Goal: Check status: Check status

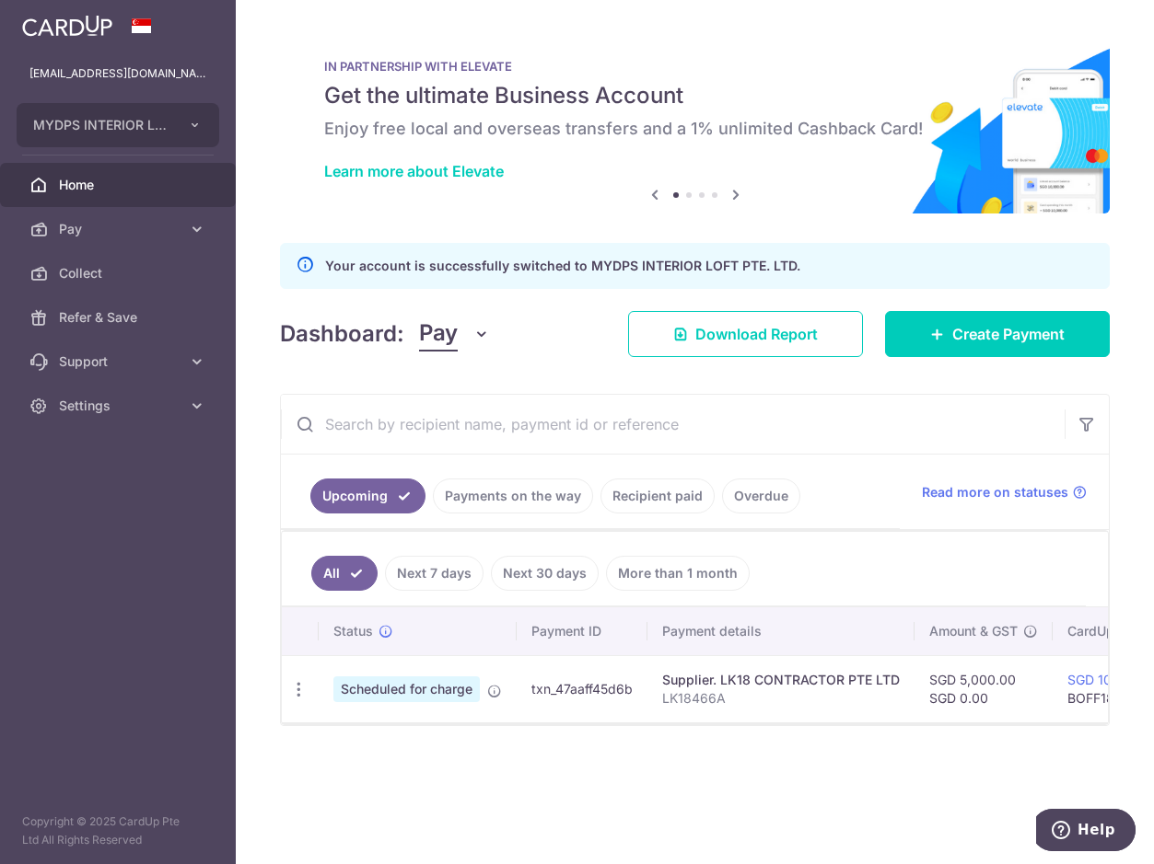
click at [562, 695] on td "txn_47aaff45d6b" at bounding box center [581, 688] width 131 height 67
click at [296, 691] on icon "button" at bounding box center [298, 689] width 19 height 19
click at [404, 743] on span "Update payment" at bounding box center [396, 740] width 125 height 22
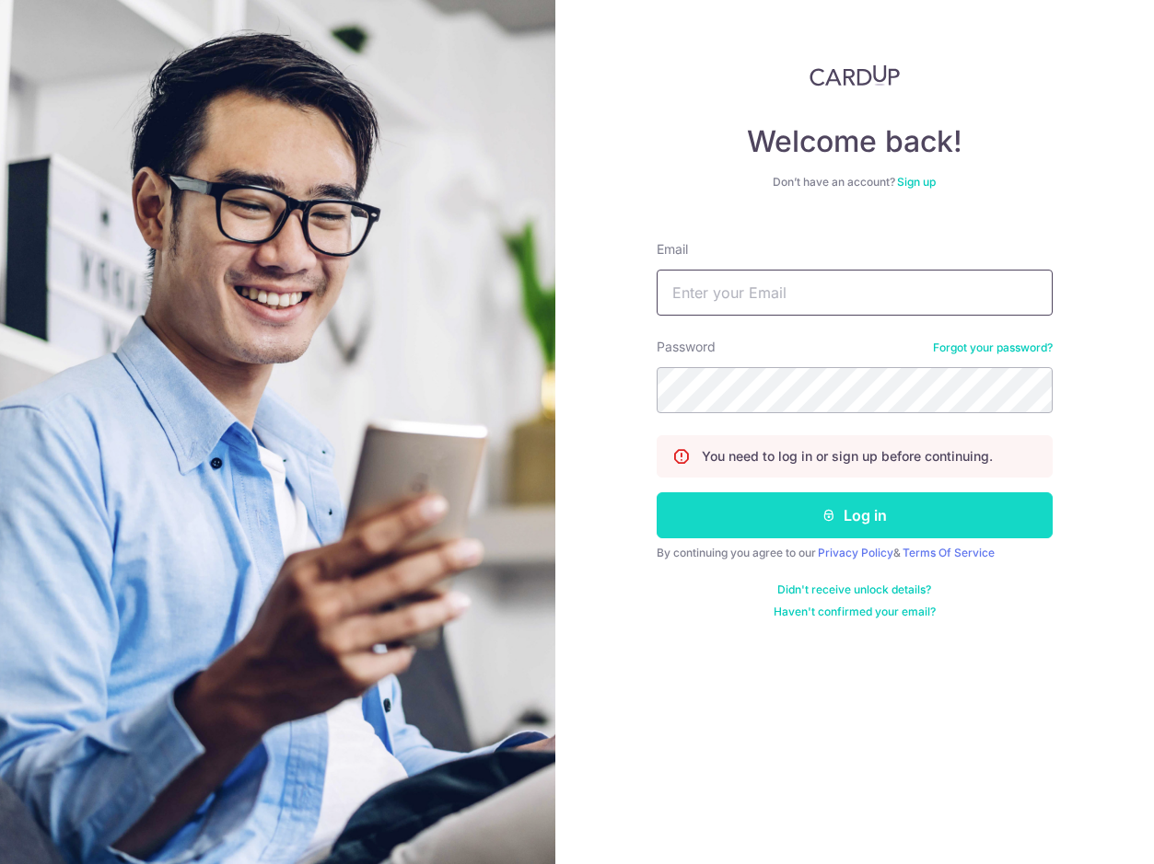
type input "[EMAIL_ADDRESS][DOMAIN_NAME]"
click at [892, 516] on button "Log in" at bounding box center [854, 516] width 396 height 46
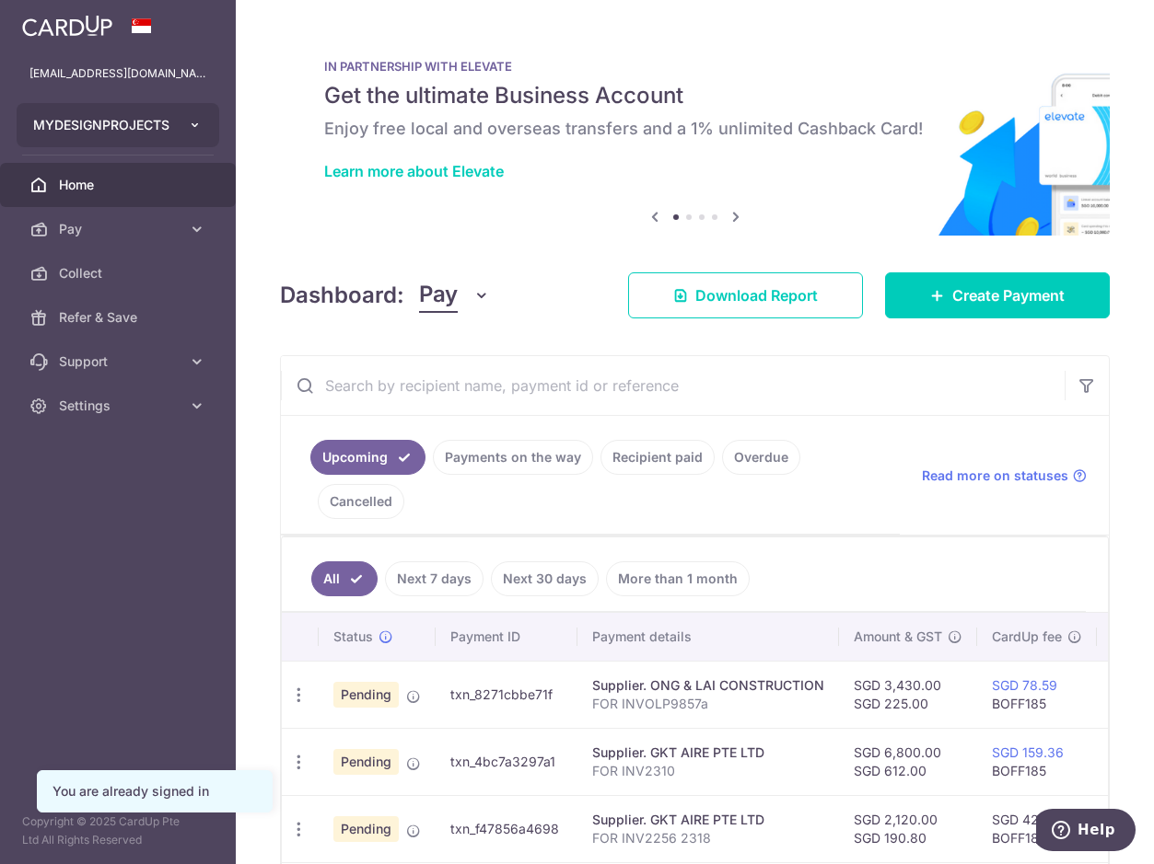
click at [136, 125] on span "MYDESIGNPROJECTS" at bounding box center [101, 125] width 136 height 18
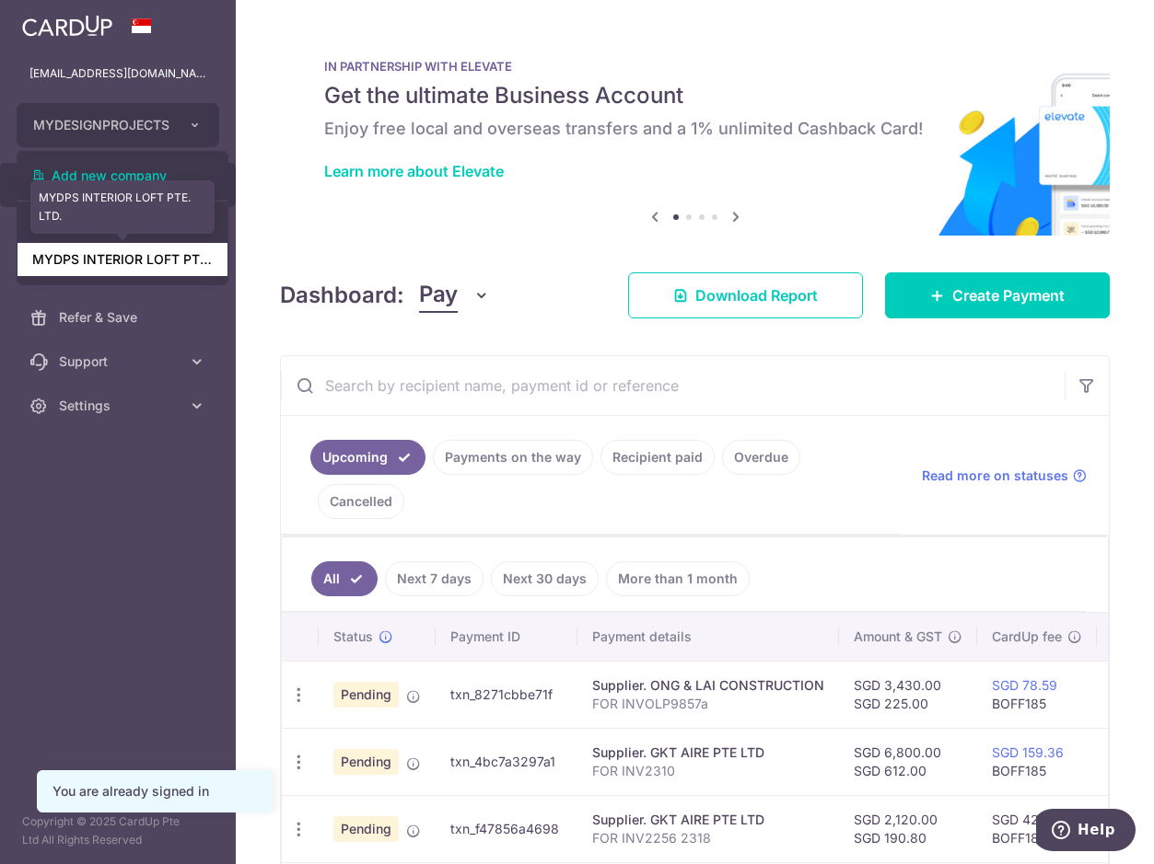
click at [132, 262] on link "MYDPS INTERIOR LOFT PTE. LTD." at bounding box center [122, 259] width 210 height 33
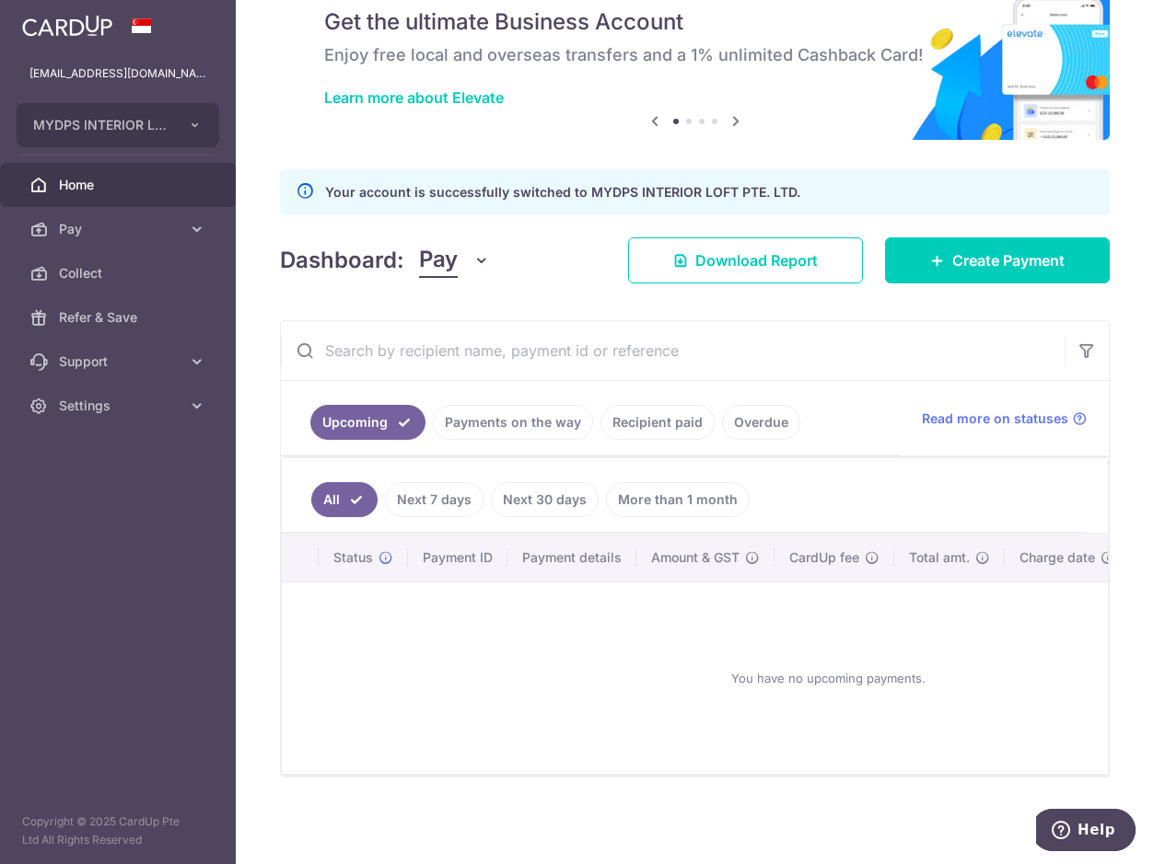
click at [493, 405] on link "Payments on the way" at bounding box center [513, 422] width 160 height 35
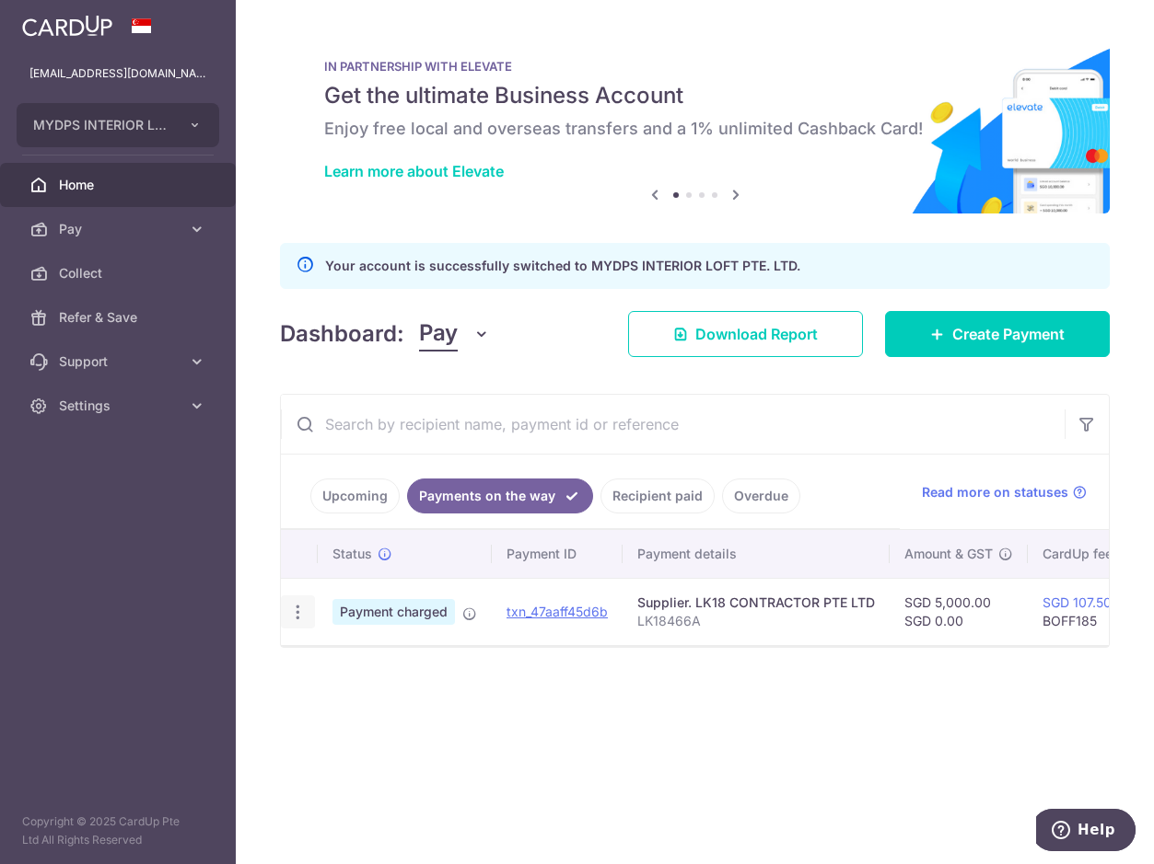
click at [299, 614] on icon "button" at bounding box center [297, 612] width 19 height 19
click at [531, 781] on div "× Pause Schedule Pause all future payments in this series Pause just this one p…" at bounding box center [695, 432] width 918 height 864
click at [669, 495] on link "Recipient paid" at bounding box center [657, 496] width 114 height 35
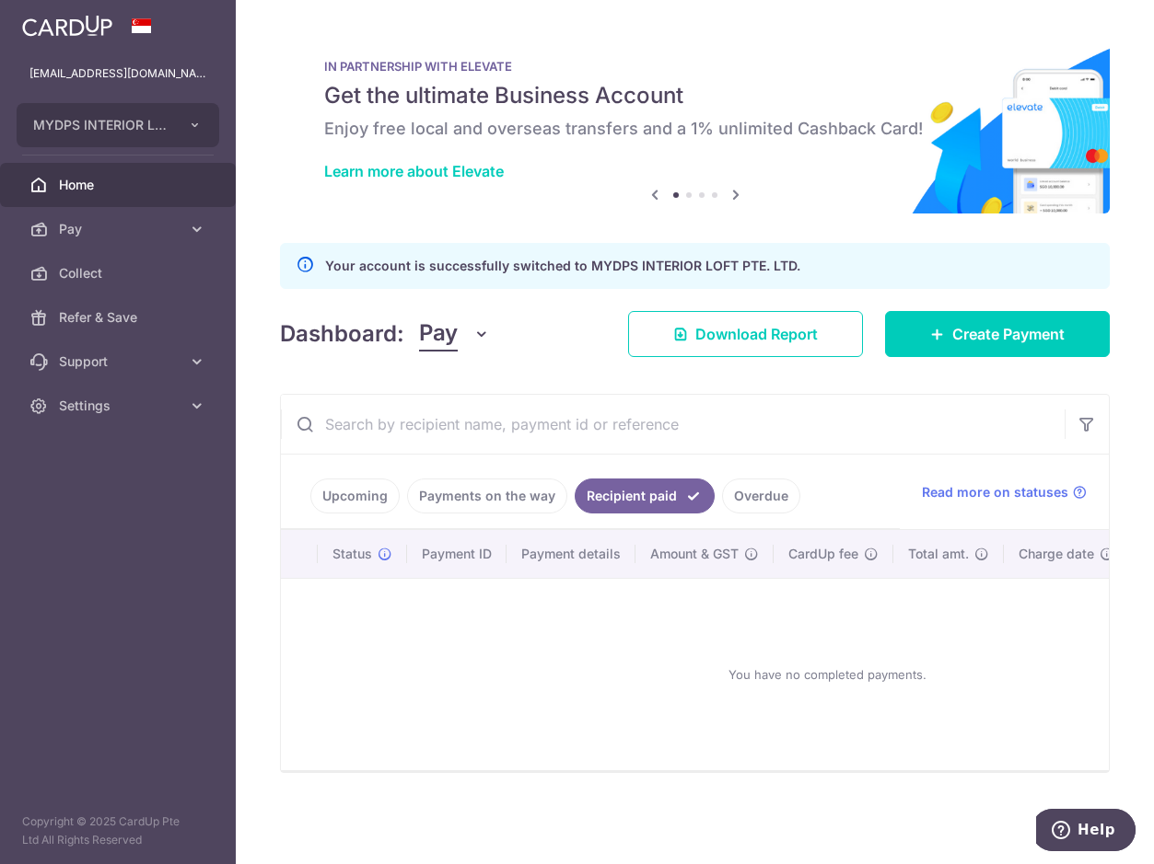
click at [777, 491] on link "Overdue" at bounding box center [761, 496] width 78 height 35
click at [631, 490] on link "Recipient paid" at bounding box center [631, 496] width 114 height 35
click at [460, 488] on link "Payments on the way" at bounding box center [487, 496] width 160 height 35
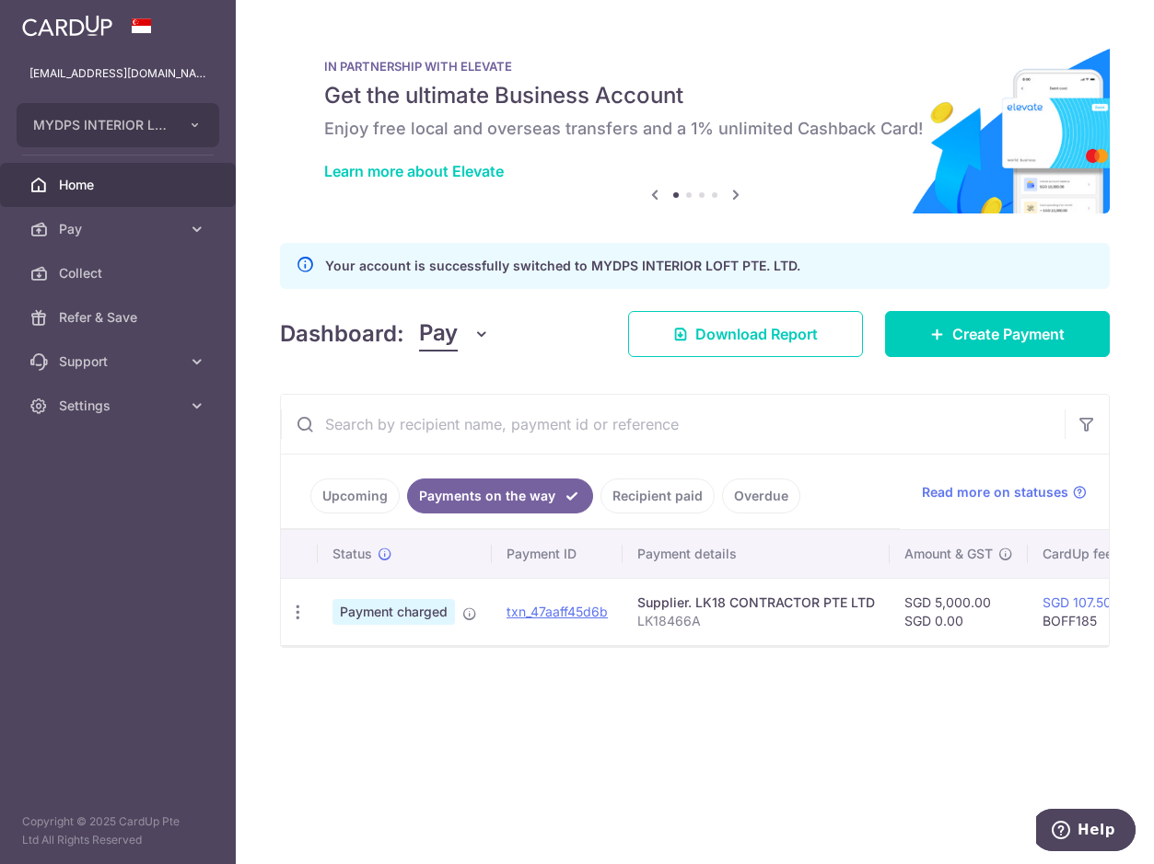
click at [354, 487] on link "Upcoming" at bounding box center [354, 496] width 89 height 35
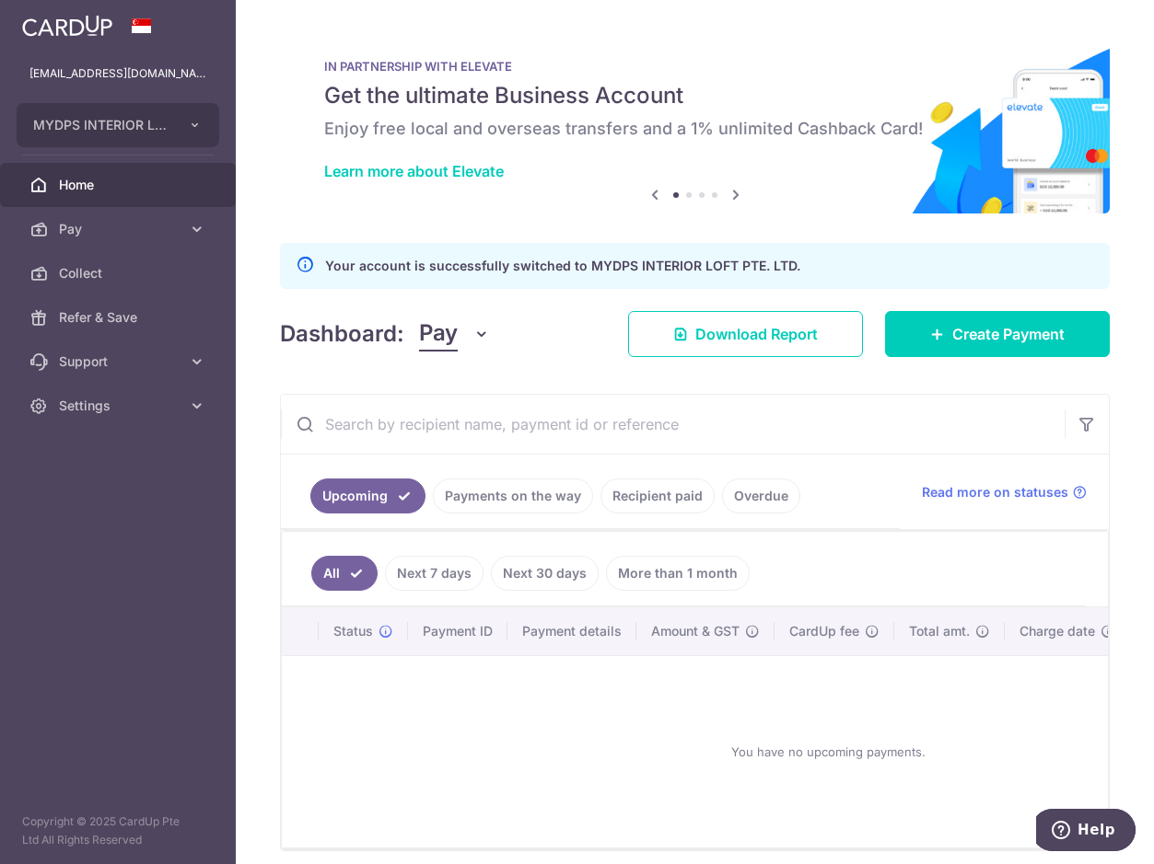
click at [481, 485] on link "Payments on the way" at bounding box center [513, 496] width 160 height 35
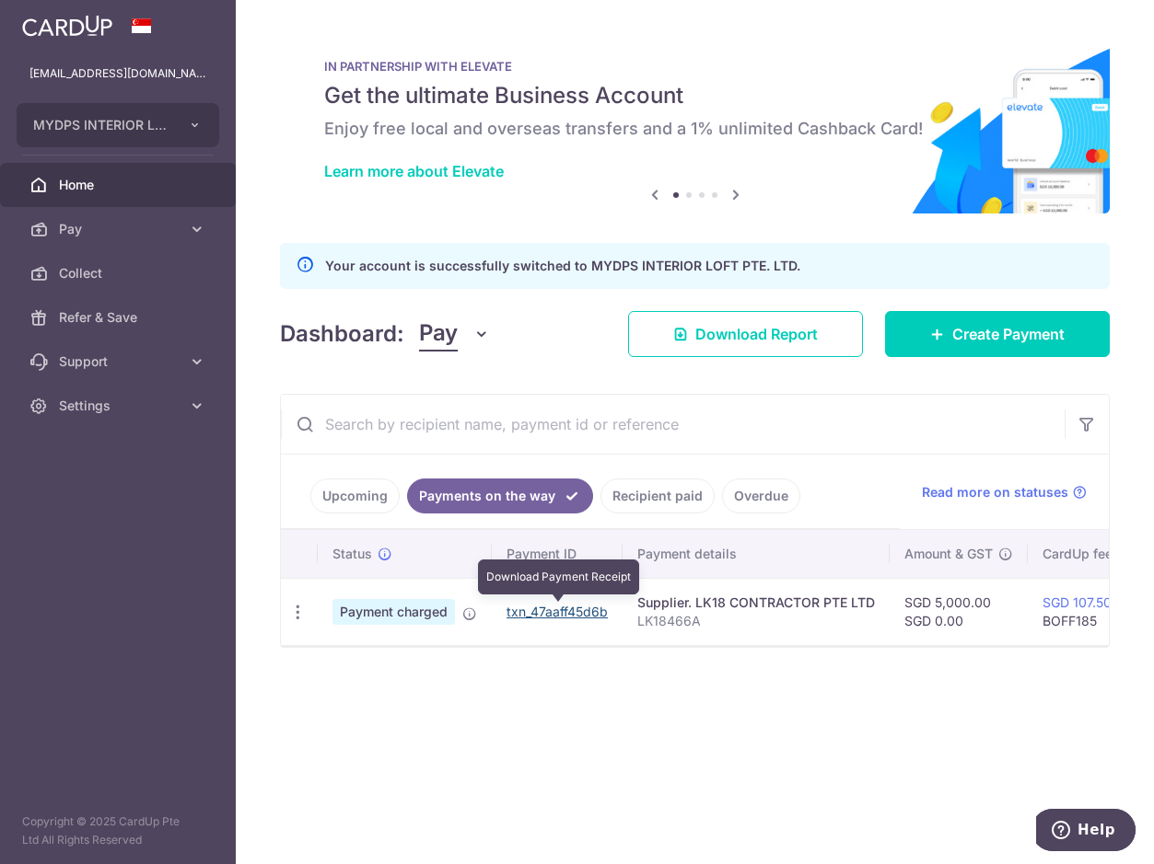
click at [550, 614] on link "txn_47aaff45d6b" at bounding box center [556, 612] width 101 height 16
